Goal: Navigation & Orientation: Go to known website

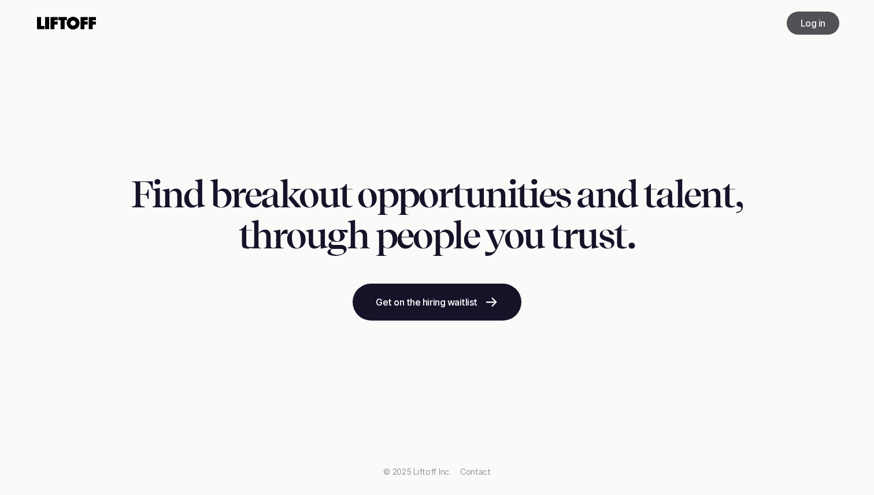
click at [814, 16] on p "Log in" at bounding box center [812, 23] width 25 height 14
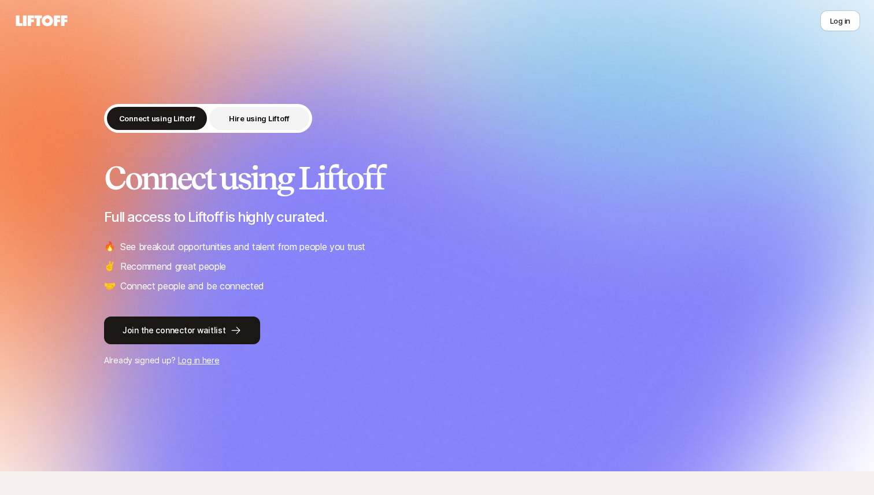
click at [253, 125] on button "Hire using Liftoff" at bounding box center [259, 118] width 100 height 23
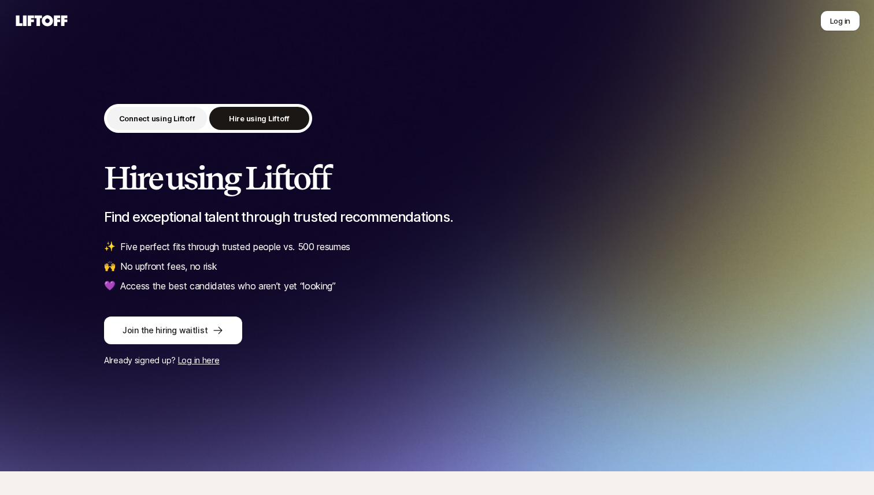
click at [175, 120] on p "Connect using Liftoff" at bounding box center [157, 119] width 76 height 12
